Goal: Information Seeking & Learning: Find contact information

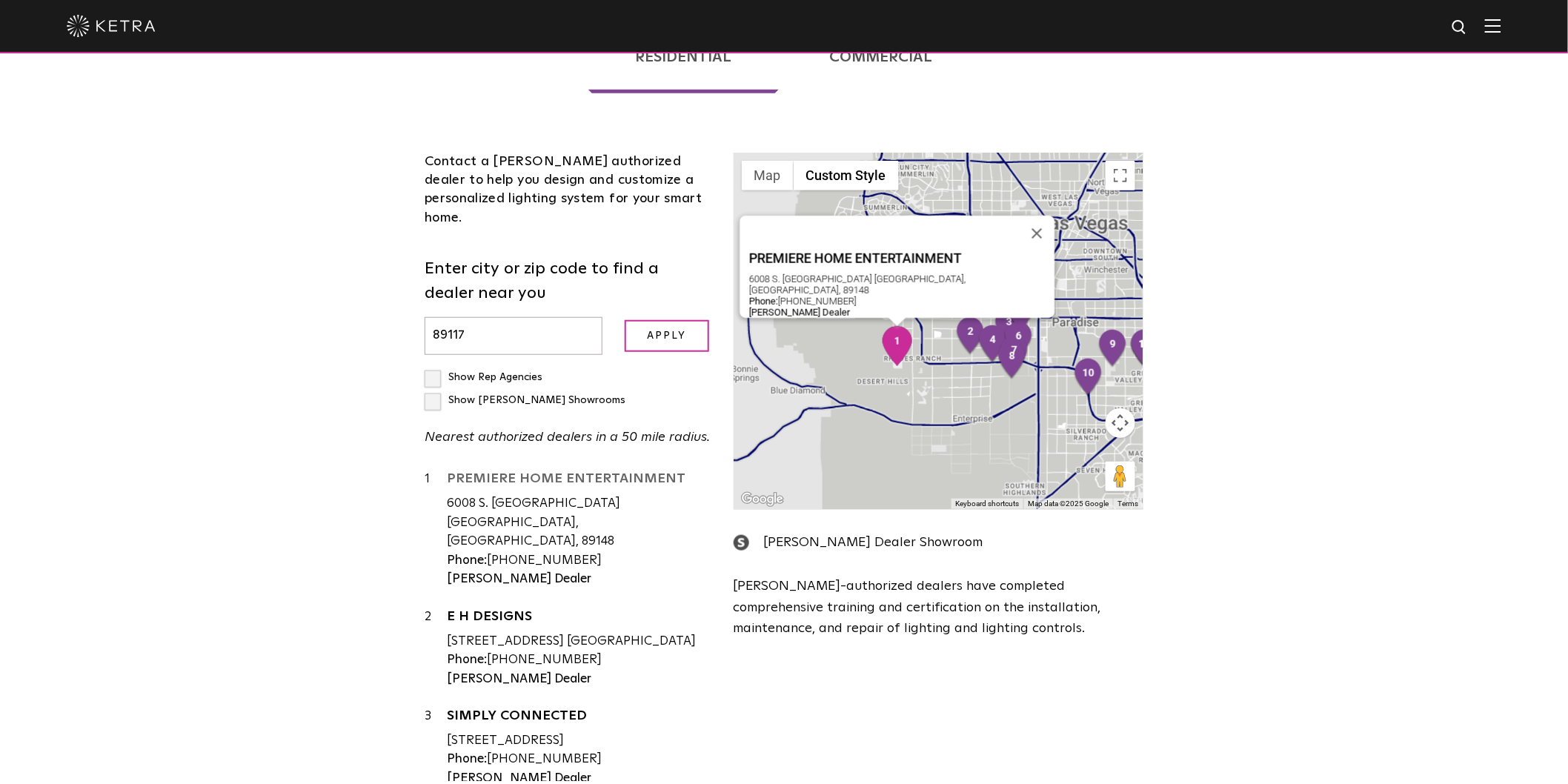
drag, startPoint x: 442, startPoint y: 389, endPoint x: 667, endPoint y: 380, distance: 225.2
click at [665, 470] on div "1 PREMIERE HOME ENTERTAINMENT [STREET_ADDRESS] [GEOGRAPHIC_DATA], [GEOGRAPHIC_D…" at bounding box center [568, 529] width 287 height 119
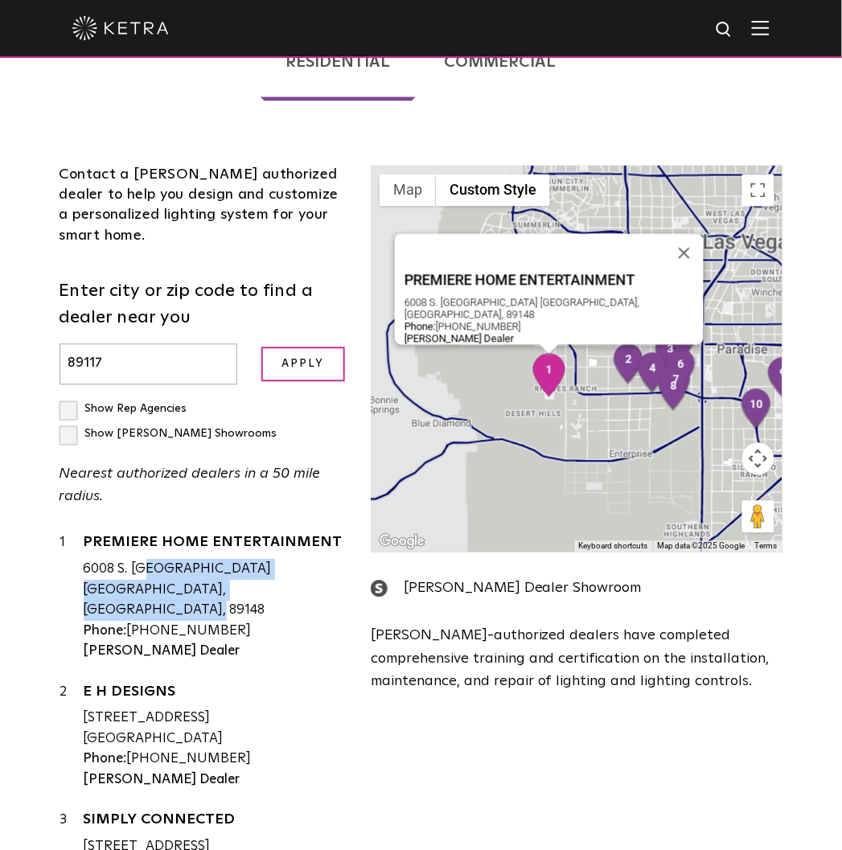
drag, startPoint x: 87, startPoint y: 512, endPoint x: 175, endPoint y: 541, distance: 92.3
click at [175, 560] on div "6008 S. [GEOGRAPHIC_DATA] [GEOGRAPHIC_DATA], [GEOGRAPHIC_DATA], 89148" at bounding box center [216, 591] width 264 height 62
click at [82, 533] on div "1" at bounding box center [72, 597] width 24 height 129
drag, startPoint x: 84, startPoint y: 516, endPoint x: 222, endPoint y: 563, distance: 145.2
click at [222, 563] on div "PREMIERE HOME ENTERTAINMENT [STREET_ADDRESS] [GEOGRAPHIC_DATA], [GEOGRAPHIC_DAT…" at bounding box center [216, 597] width 264 height 129
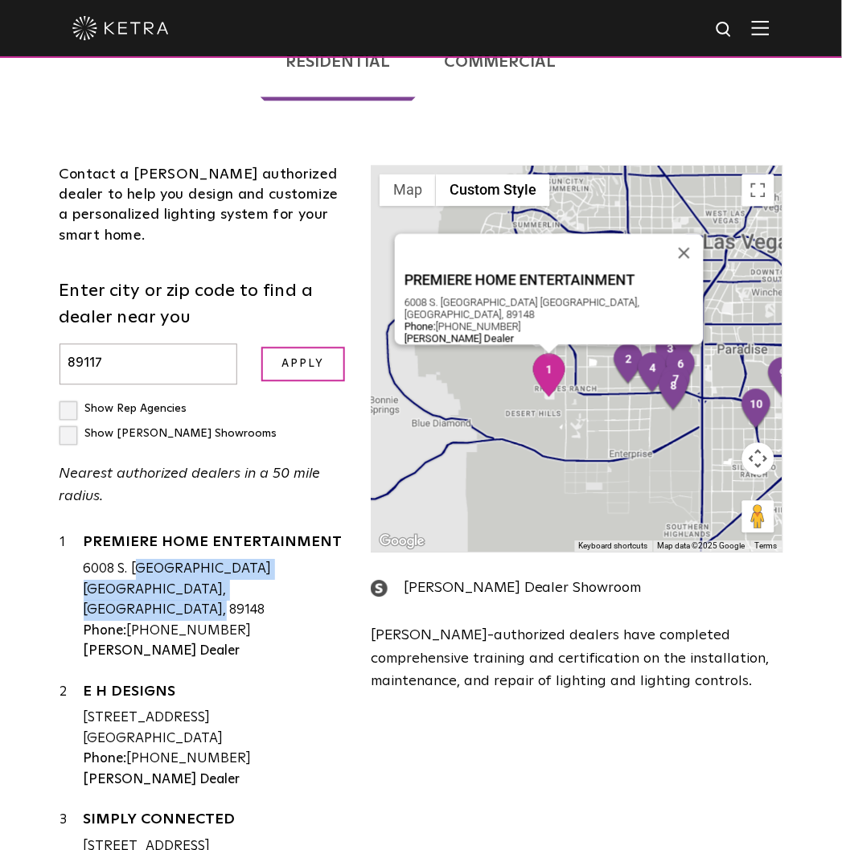
drag, startPoint x: 225, startPoint y: 557, endPoint x: 88, endPoint y: 516, distance: 142.7
click at [88, 533] on div "PREMIERE HOME ENTERTAINMENT [STREET_ADDRESS] [GEOGRAPHIC_DATA], [GEOGRAPHIC_DAT…" at bounding box center [216, 597] width 264 height 129
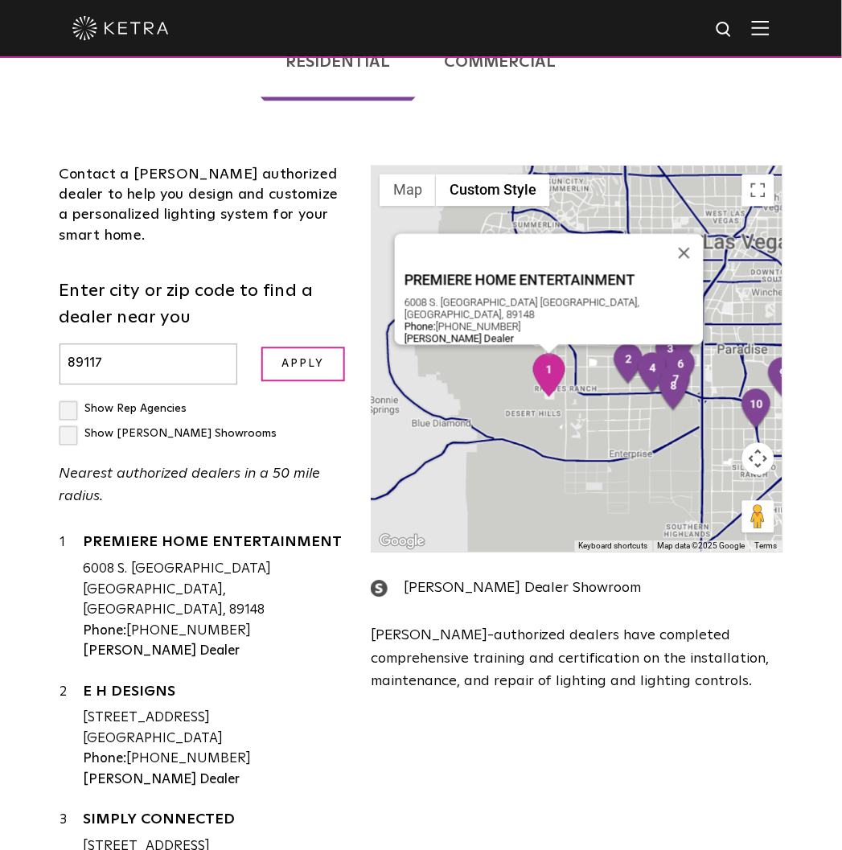
click at [105, 560] on div "6008 S. [GEOGRAPHIC_DATA] [GEOGRAPHIC_DATA], [GEOGRAPHIC_DATA], 89148" at bounding box center [216, 591] width 264 height 62
drag, startPoint x: 87, startPoint y: 513, endPoint x: 150, endPoint y: 533, distance: 65.9
click at [150, 560] on div "6008 S. [GEOGRAPHIC_DATA] [GEOGRAPHIC_DATA], [GEOGRAPHIC_DATA], 89148" at bounding box center [216, 591] width 264 height 62
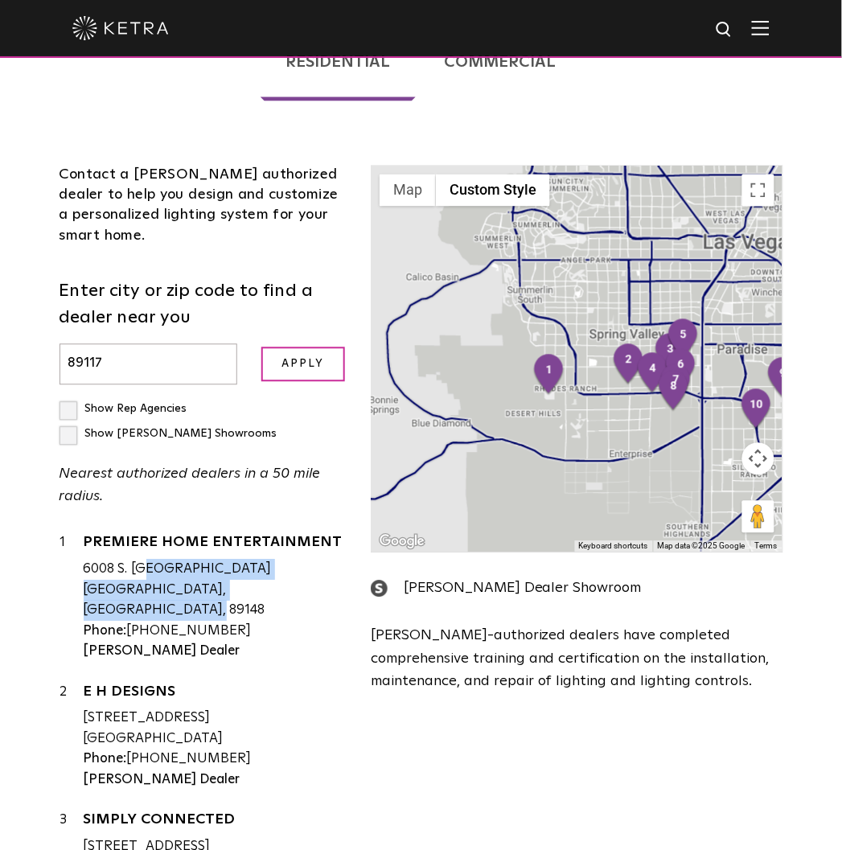
copy div "008 S. [GEOGRAPHIC_DATA]"
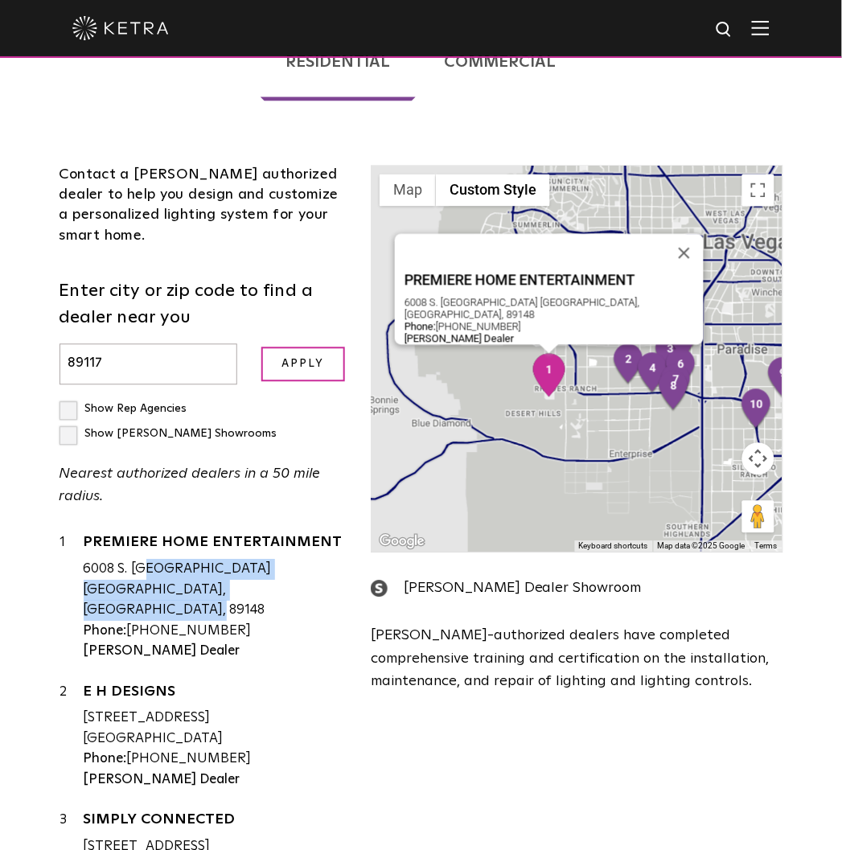
drag, startPoint x: 229, startPoint y: 559, endPoint x: 131, endPoint y: 559, distance: 98.1
click at [131, 622] on div "Phone: [PHONE_NUMBER]" at bounding box center [216, 632] width 264 height 21
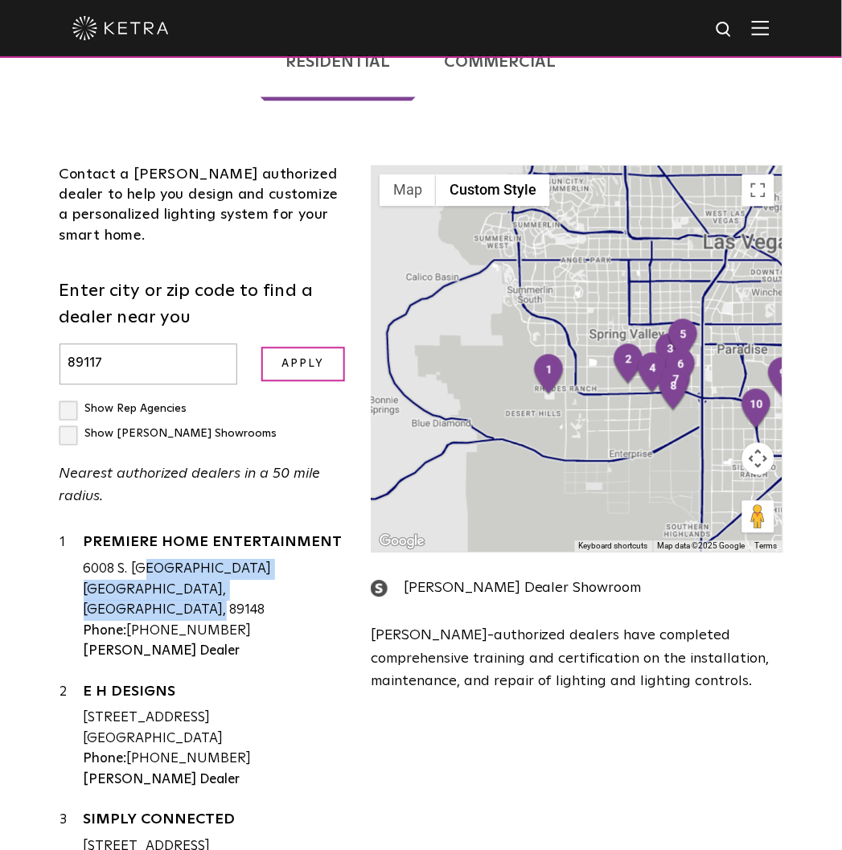
copy div "[PHONE_NUMBER]"
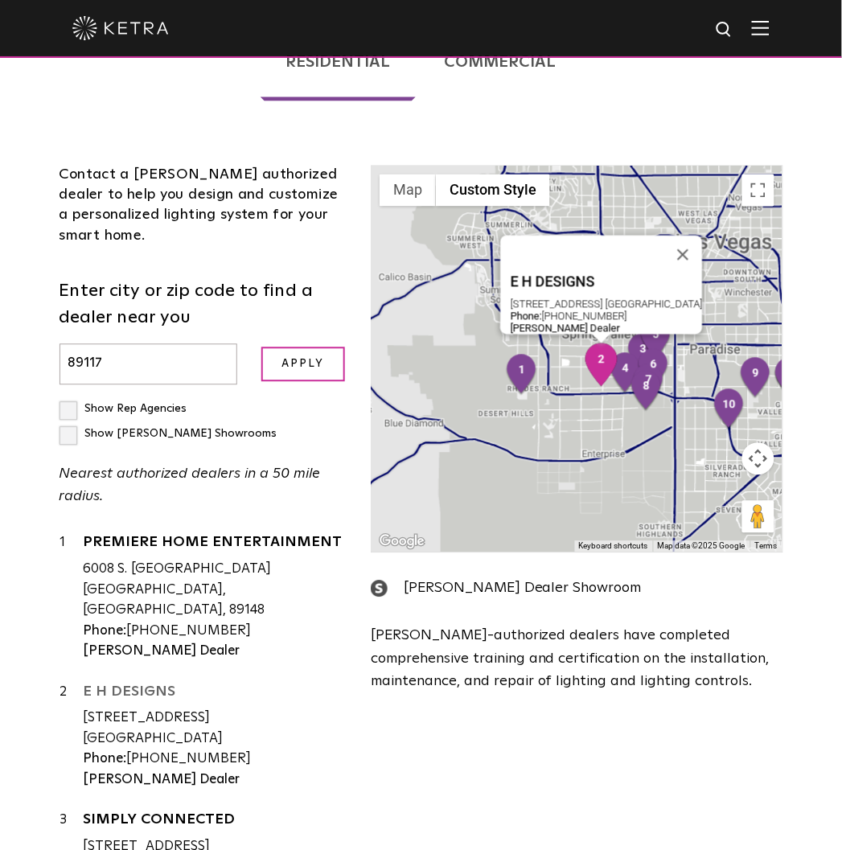
drag, startPoint x: 81, startPoint y: 615, endPoint x: 162, endPoint y: 619, distance: 81.3
click at [162, 683] on div "2 E H DESIGNS [STREET_ADDRESS] [GEOGRAPHIC_DATA] Phone: [PHONE_NUMBER] [PERSON_…" at bounding box center [204, 737] width 288 height 109
click at [101, 685] on link "E H DESIGNS" at bounding box center [216, 695] width 264 height 20
drag, startPoint x: 86, startPoint y: 642, endPoint x: 237, endPoint y: 666, distance: 153.1
click at [237, 708] on div "[STREET_ADDRESS] [GEOGRAPHIC_DATA]" at bounding box center [216, 728] width 264 height 41
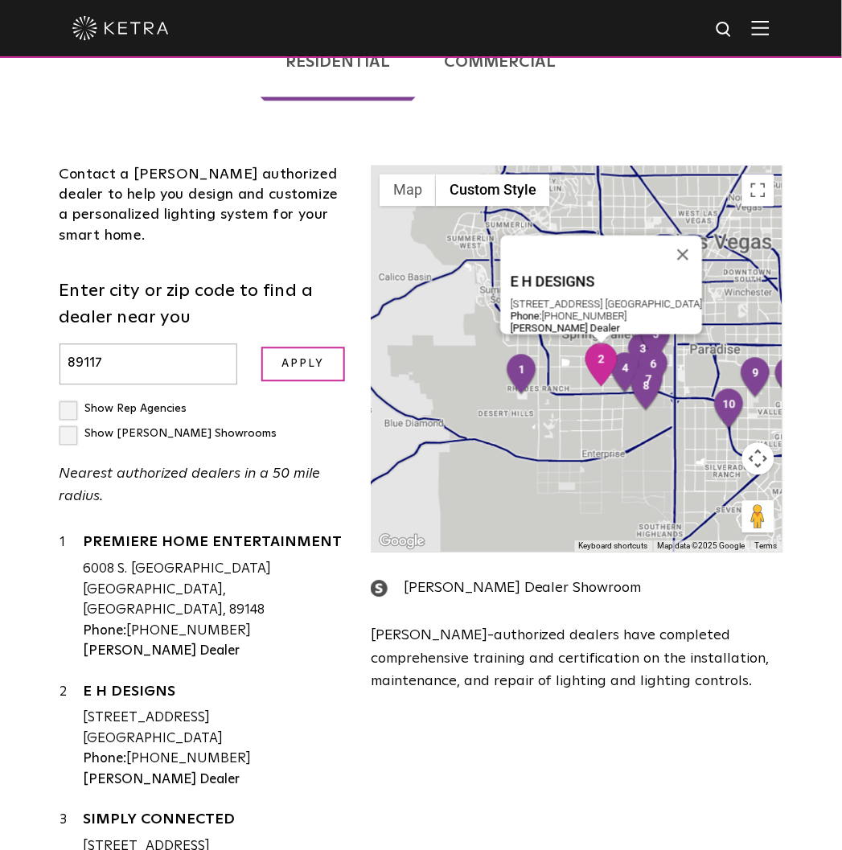
copy div "[STREET_ADDRESS]"
